Goal: Transaction & Acquisition: Purchase product/service

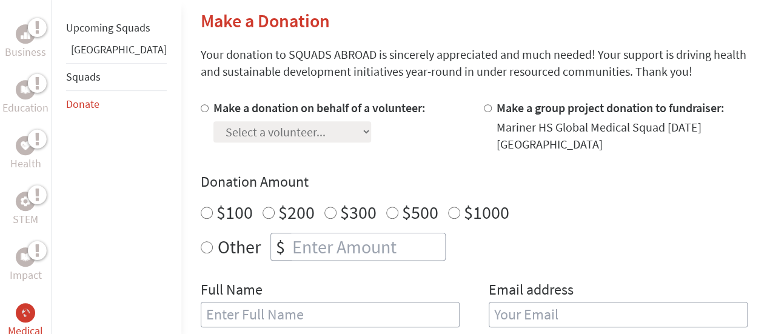
scroll to position [305, 0]
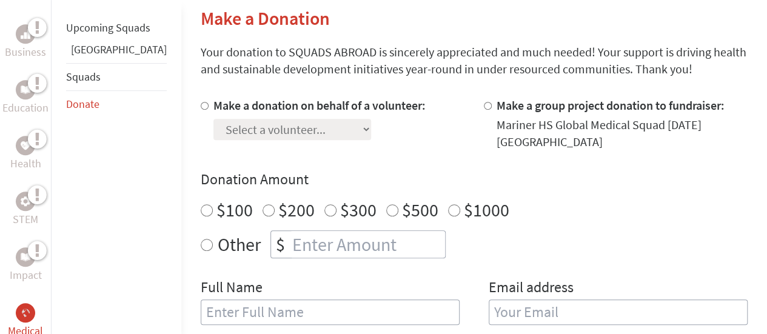
click at [484, 109] on input "Make a group project donation to fundraiser:" at bounding box center [488, 106] width 8 height 8
radio input "true"
click at [201, 204] on input "$100" at bounding box center [207, 210] width 12 height 12
radio input "true"
click at [201, 306] on input "text" at bounding box center [330, 312] width 259 height 25
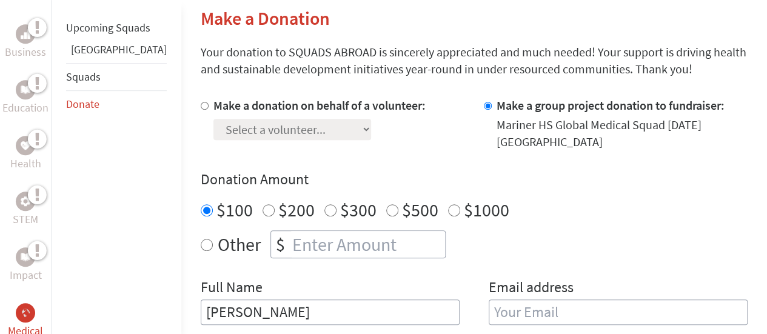
type input "[PERSON_NAME]"
click at [499, 300] on input "email" at bounding box center [618, 312] width 259 height 25
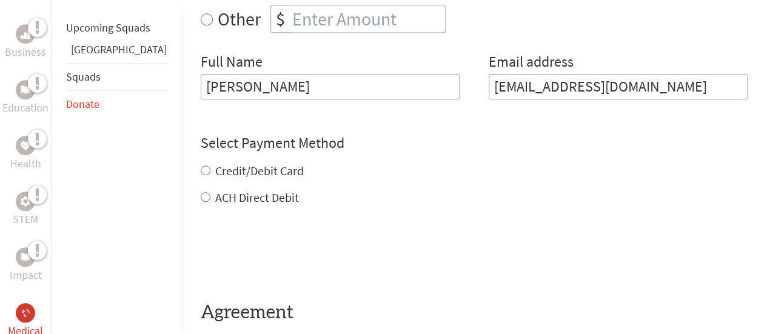
scroll to position [532, 0]
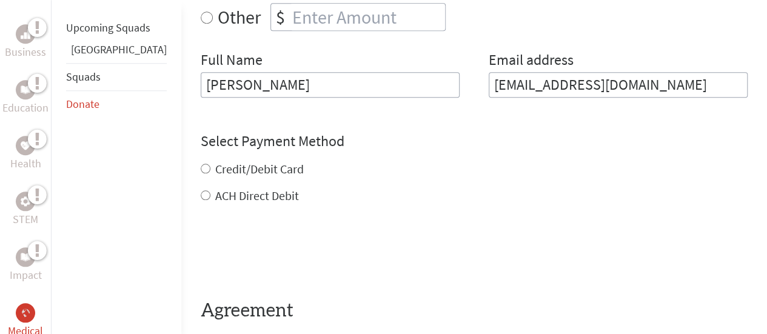
type input "[EMAIL_ADDRESS][DOMAIN_NAME]"
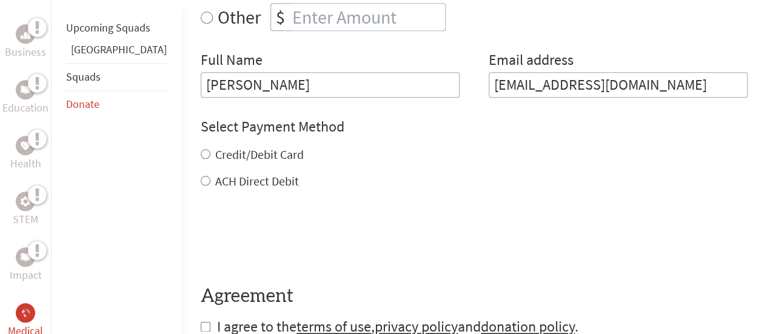
click at [201, 155] on div "Credit/Debit Card ACH Direct Debit" at bounding box center [474, 168] width 547 height 44
click at [201, 149] on input "Credit/Debit Card" at bounding box center [206, 154] width 10 height 10
radio input "true"
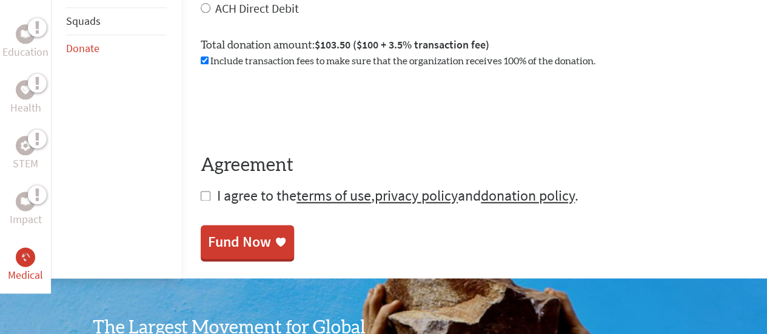
scroll to position [710, 0]
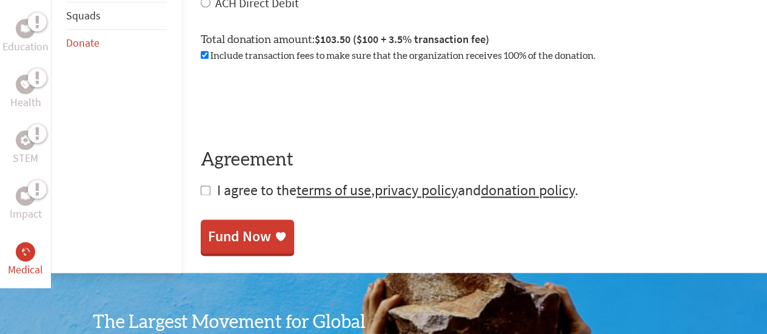
click at [201, 186] on input "checkbox" at bounding box center [206, 191] width 10 height 10
checkbox input "true"
click at [208, 228] on div "Fund Now" at bounding box center [239, 237] width 63 height 19
